Goal: Task Accomplishment & Management: Manage account settings

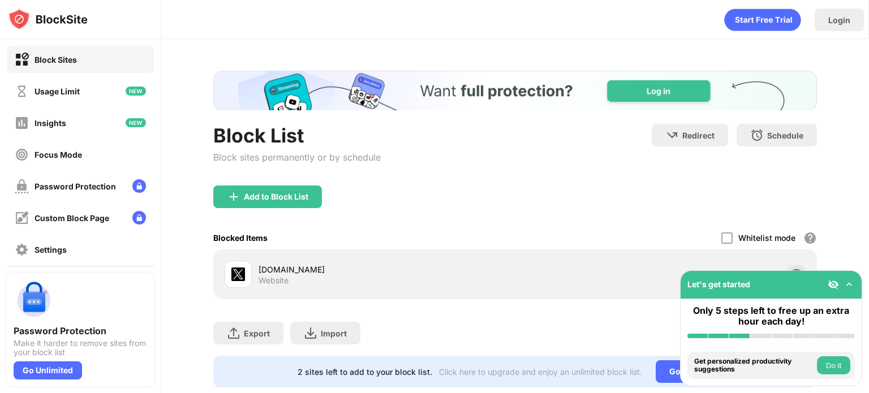
scroll to position [34, 0]
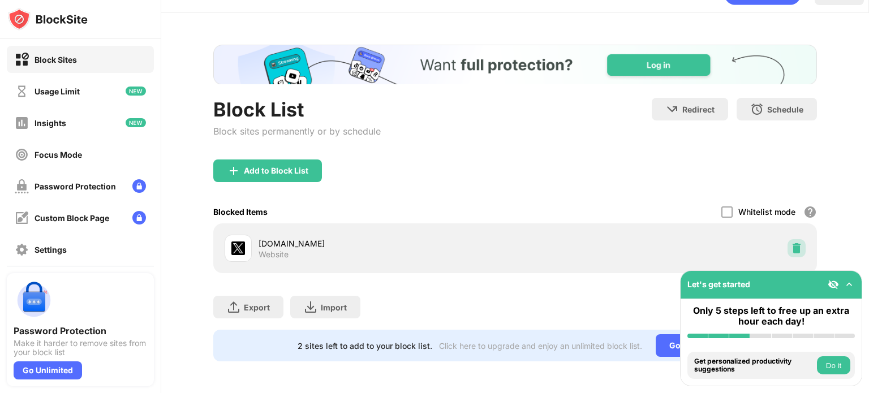
click at [791, 243] on img at bounding box center [796, 248] width 11 height 11
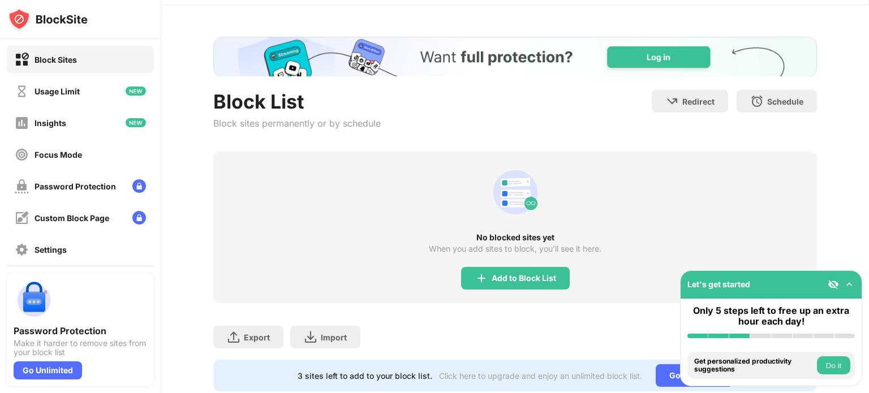
click at [509, 282] on div "Add to Block List" at bounding box center [515, 278] width 109 height 23
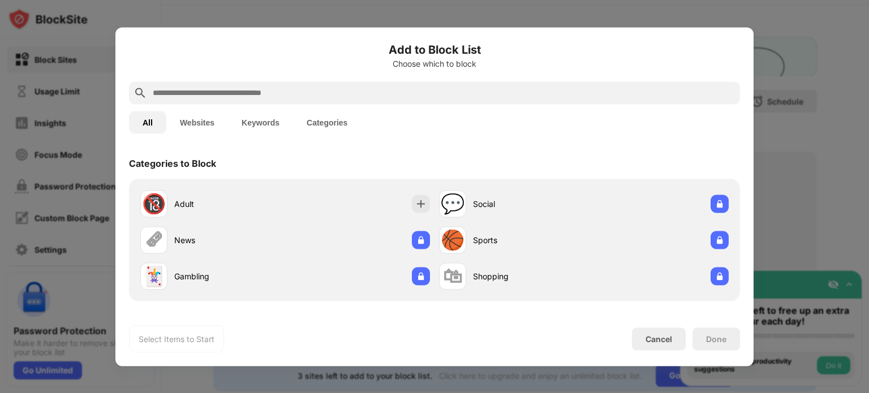
click at [391, 81] on div at bounding box center [434, 92] width 611 height 23
click at [387, 71] on div "Add to Block List Choose which to block" at bounding box center [434, 61] width 611 height 41
click at [378, 87] on input "text" at bounding box center [444, 93] width 584 height 14
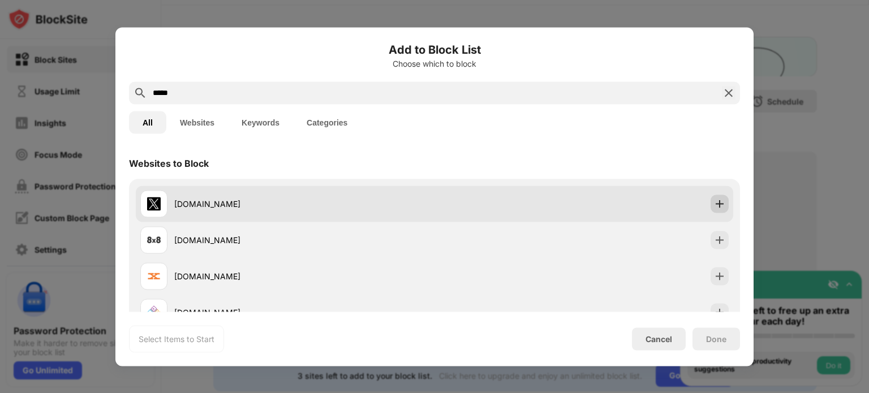
type input "*****"
click at [710, 210] on div at bounding box center [719, 204] width 18 height 18
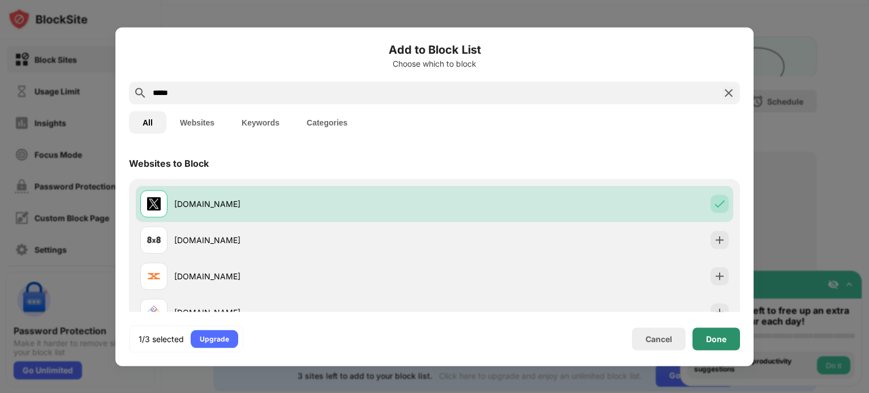
click at [729, 343] on div "Done" at bounding box center [715, 338] width 47 height 23
